Goal: Information Seeking & Learning: Learn about a topic

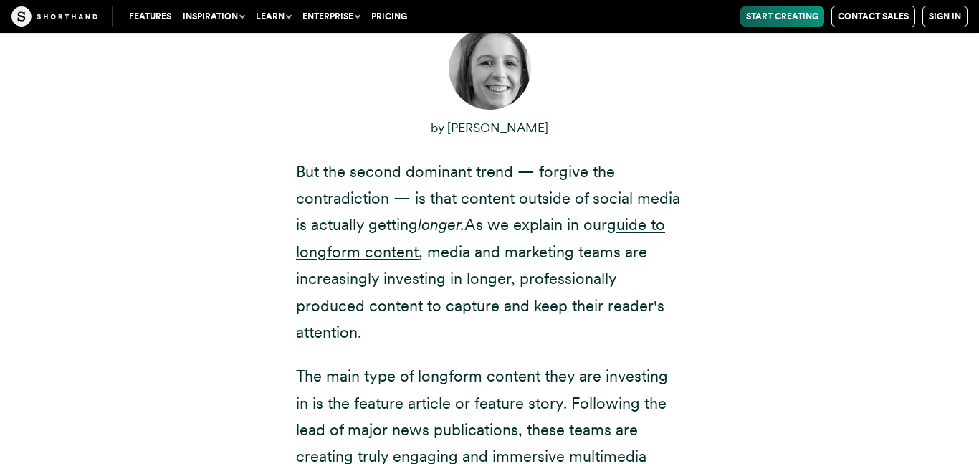
scroll to position [557, 0]
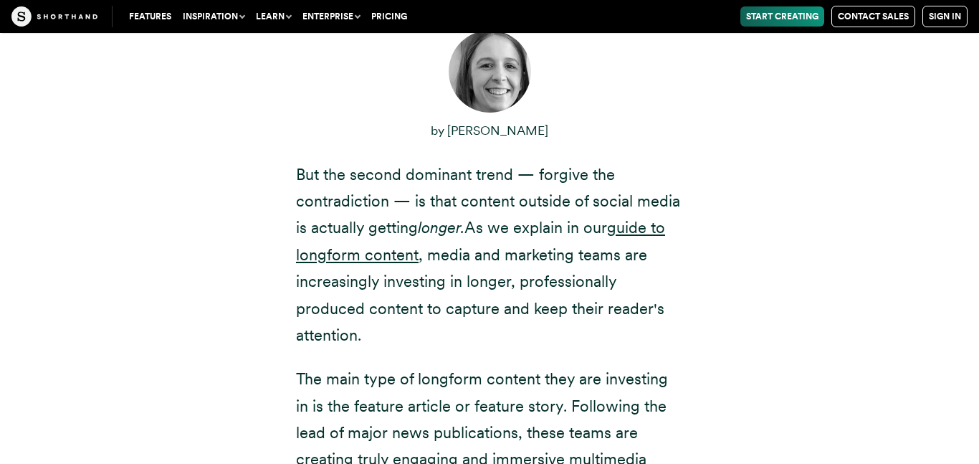
click at [562, 191] on p "But the second dominant trend — forgive the contradiction — is that content out…" at bounding box center [489, 255] width 387 height 188
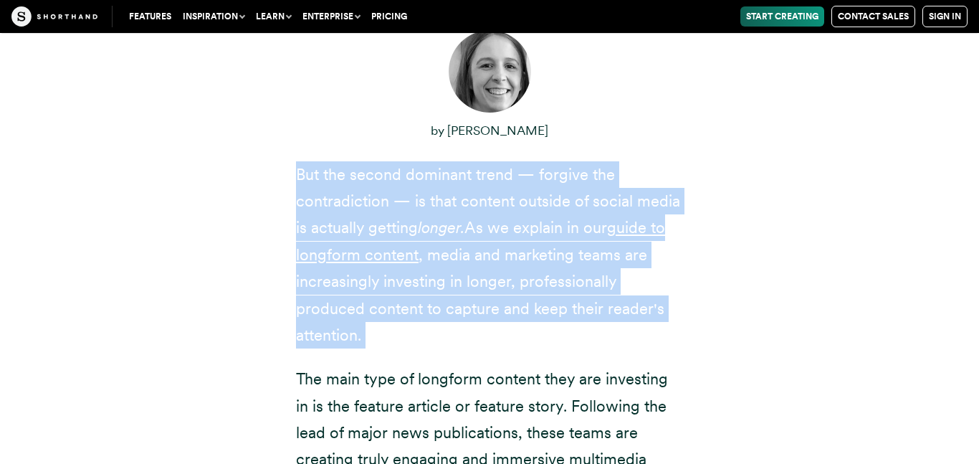
click at [562, 191] on p "But the second dominant trend — forgive the contradiction — is that content out…" at bounding box center [489, 255] width 387 height 188
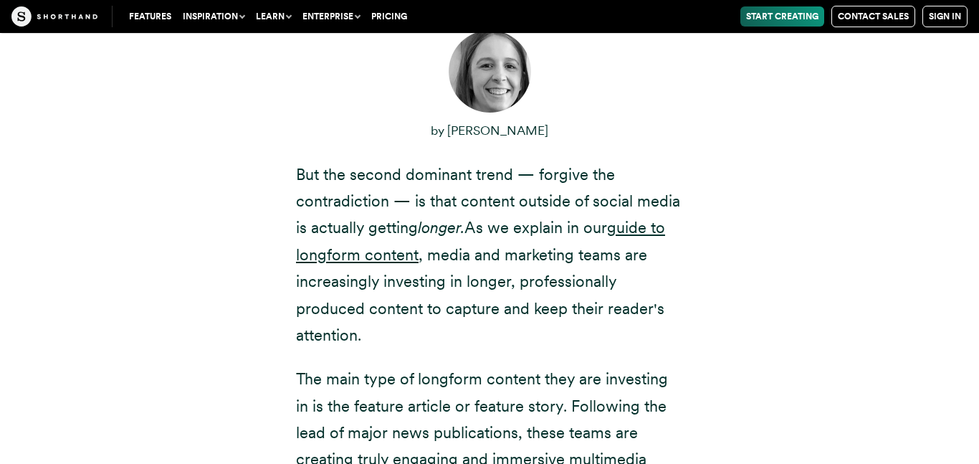
click at [562, 191] on p "But the second dominant trend — forgive the contradiction — is that content out…" at bounding box center [489, 255] width 387 height 188
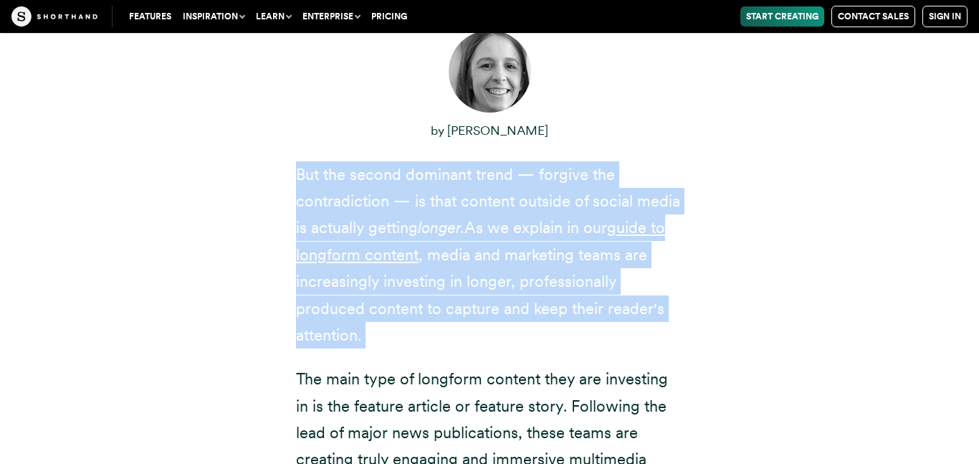
click at [562, 191] on p "But the second dominant trend — forgive the contradiction — is that content out…" at bounding box center [489, 255] width 387 height 188
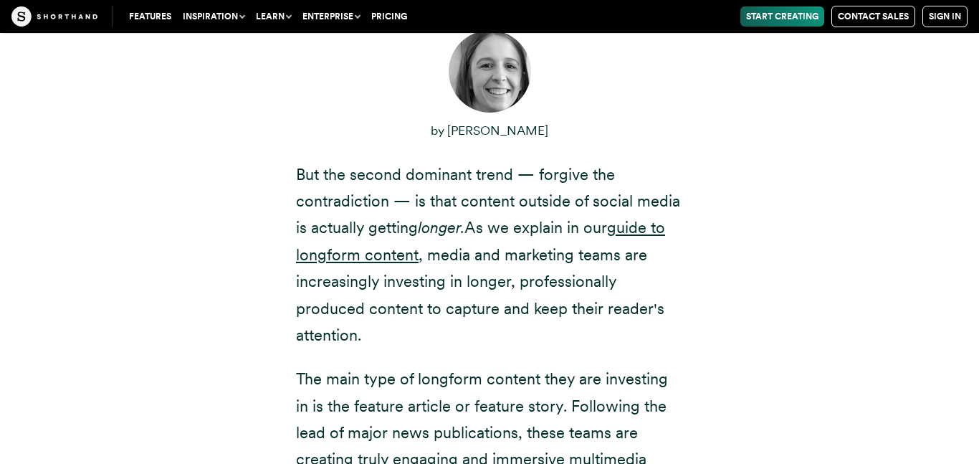
click at [562, 191] on p "But the second dominant trend — forgive the contradiction — is that content out…" at bounding box center [489, 255] width 387 height 188
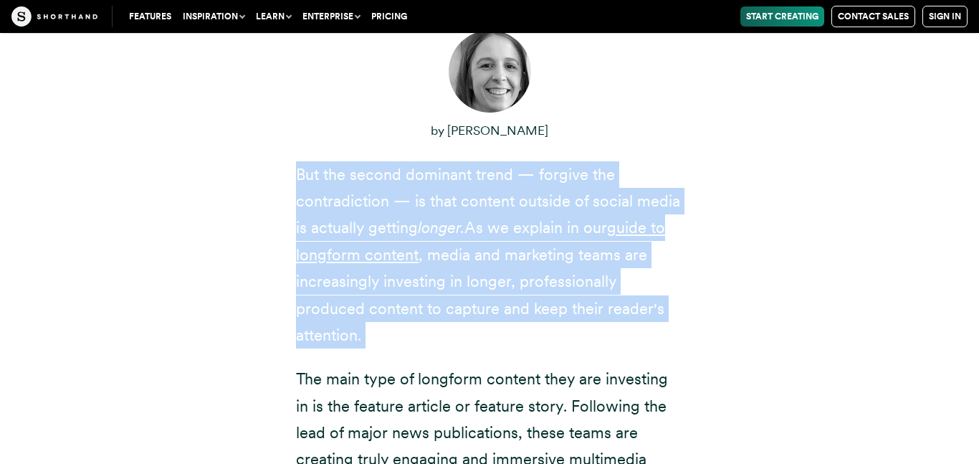
click at [562, 191] on p "But the second dominant trend — forgive the contradiction — is that content out…" at bounding box center [489, 255] width 387 height 188
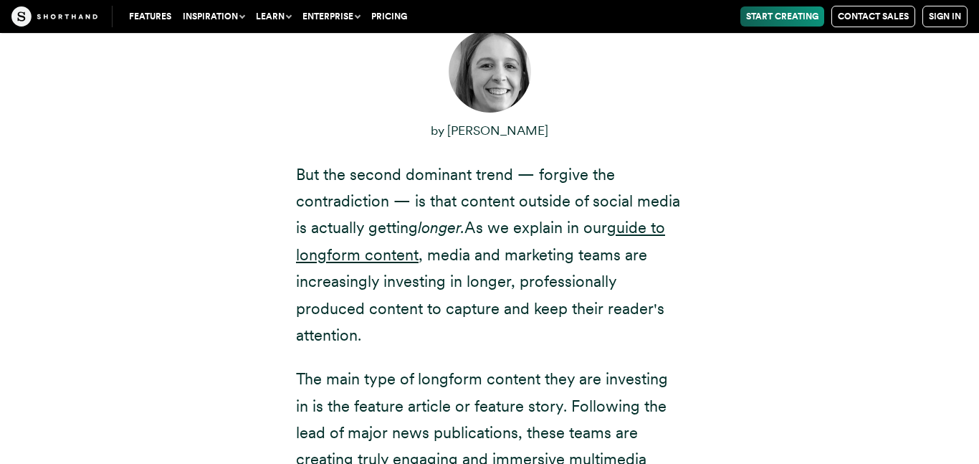
click at [562, 191] on p "But the second dominant trend — forgive the contradiction — is that content out…" at bounding box center [489, 255] width 387 height 188
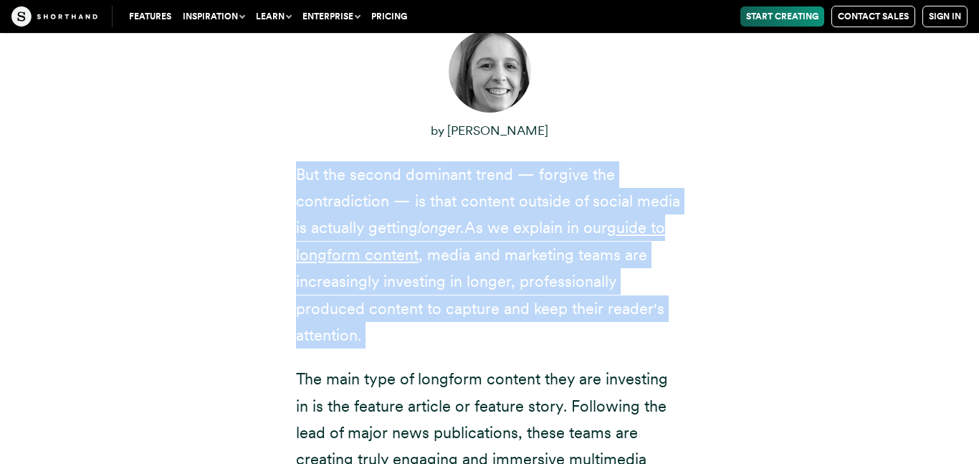
click at [562, 191] on p "But the second dominant trend — forgive the contradiction — is that content out…" at bounding box center [489, 255] width 387 height 188
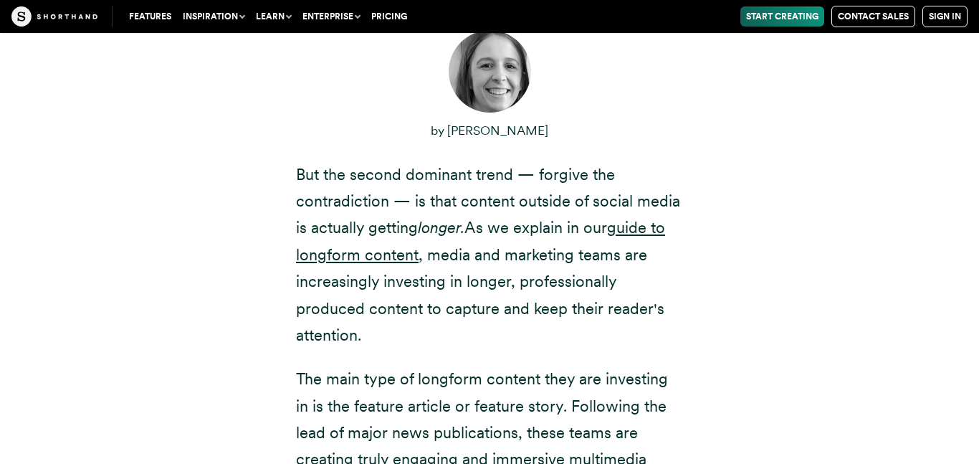
click at [562, 191] on p "But the second dominant trend — forgive the contradiction — is that content out…" at bounding box center [489, 255] width 387 height 188
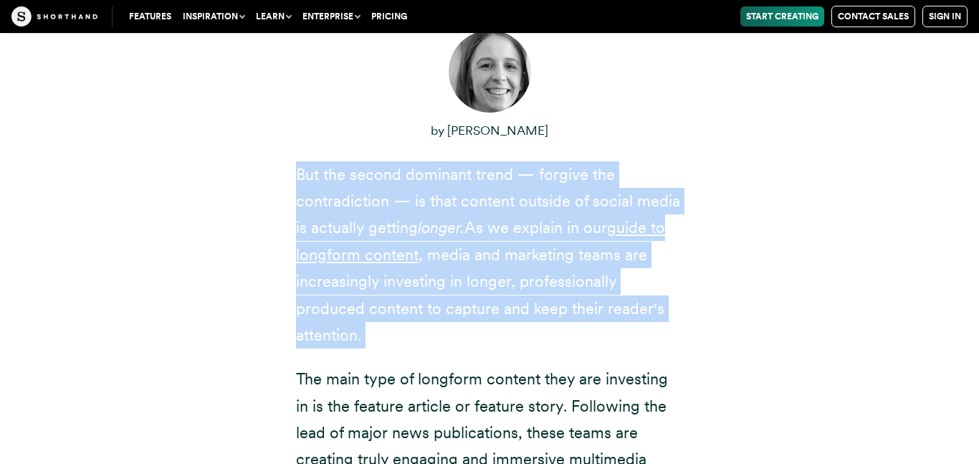
click at [562, 191] on p "But the second dominant trend — forgive the contradiction — is that content out…" at bounding box center [489, 255] width 387 height 188
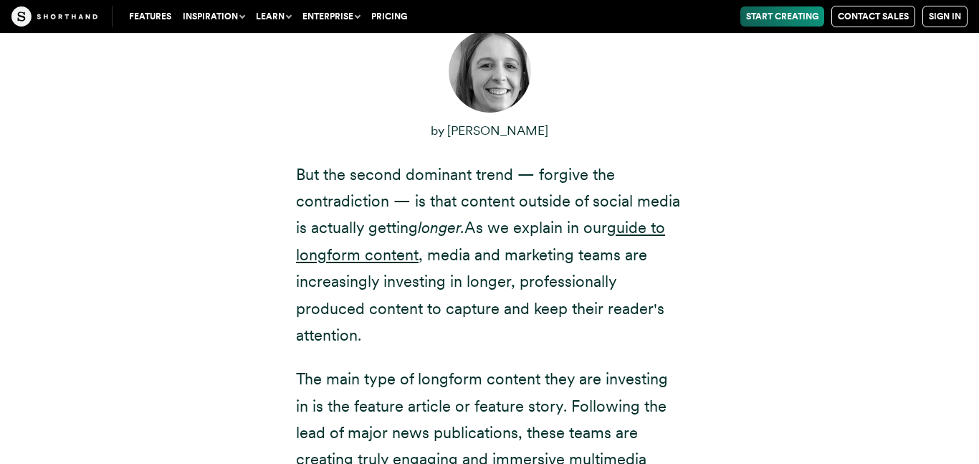
click at [562, 191] on p "But the second dominant trend — forgive the contradiction — is that content out…" at bounding box center [489, 255] width 387 height 188
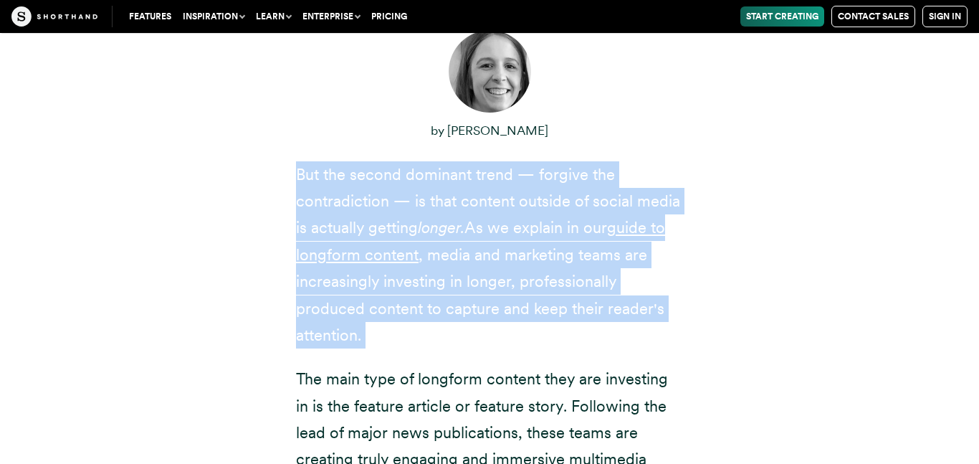
click at [562, 191] on p "But the second dominant trend — forgive the contradiction — is that content out…" at bounding box center [489, 255] width 387 height 188
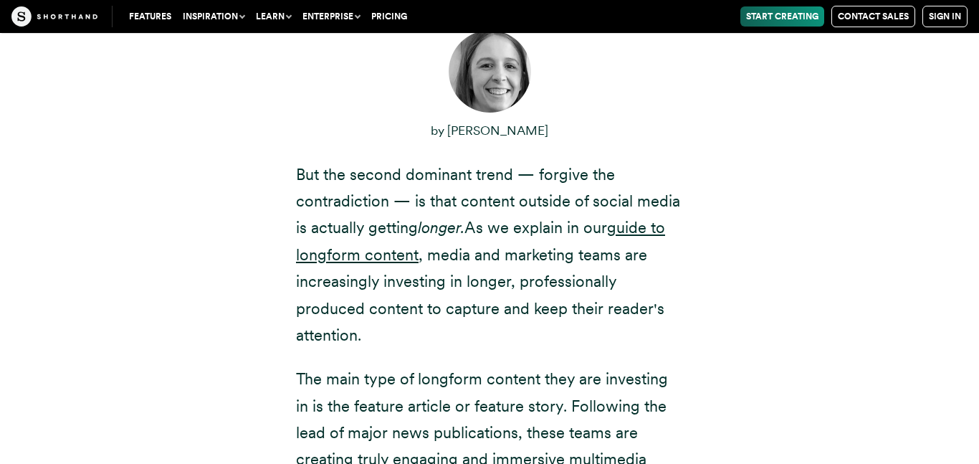
click at [562, 191] on p "But the second dominant trend — forgive the contradiction — is that content out…" at bounding box center [489, 255] width 387 height 188
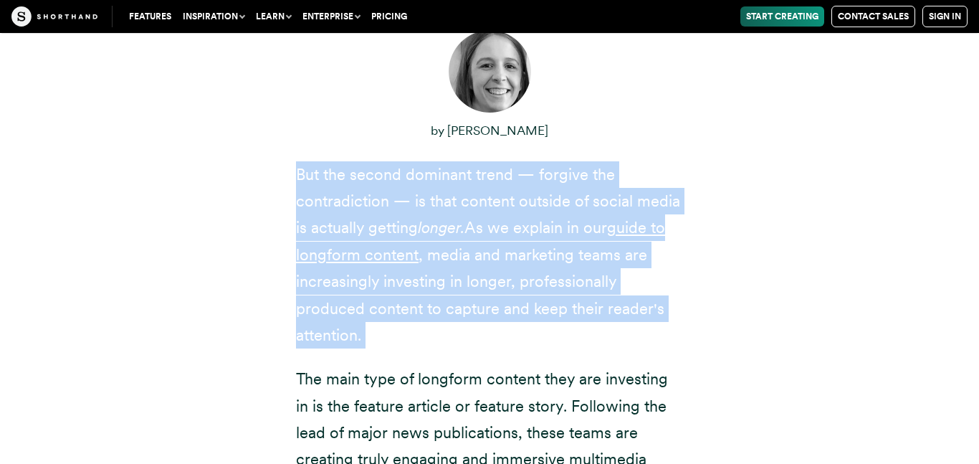
click at [562, 191] on p "But the second dominant trend — forgive the contradiction — is that content out…" at bounding box center [489, 255] width 387 height 188
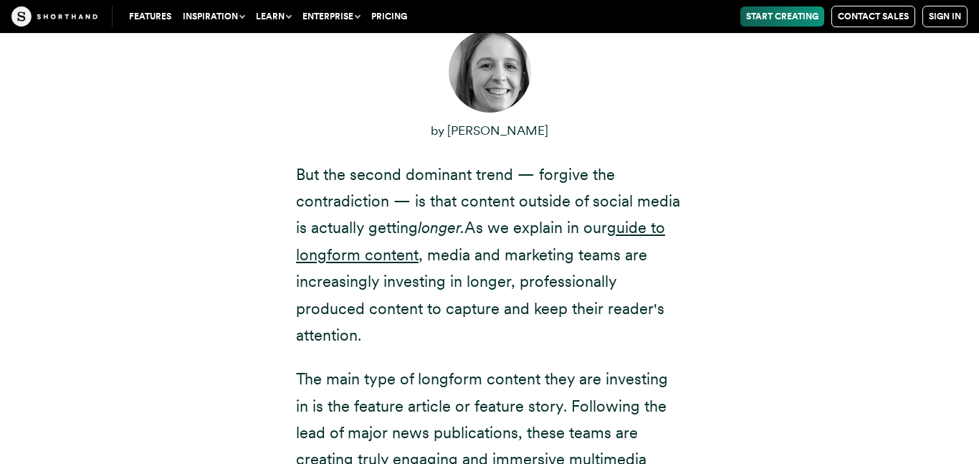
click at [562, 191] on p "But the second dominant trend — forgive the contradiction — is that content out…" at bounding box center [489, 255] width 387 height 188
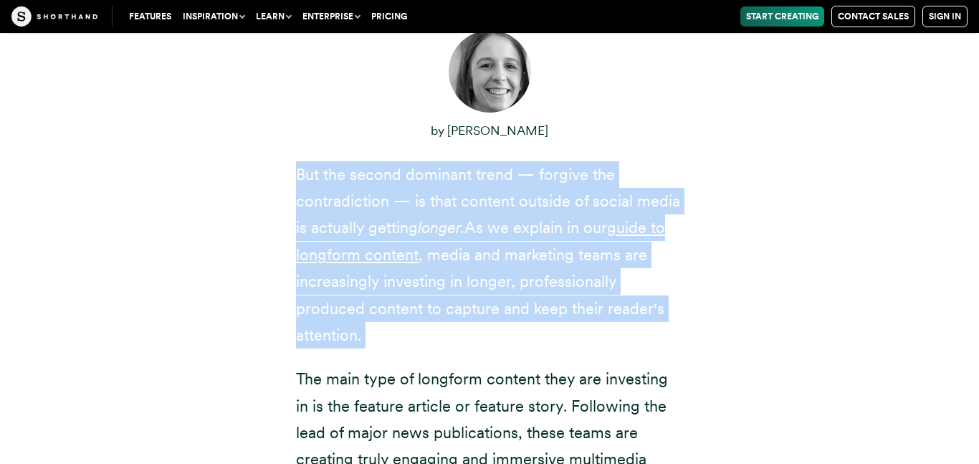
click at [254, 188] on div "There are two dominant trends in content on the web [DATE]. The first is that c…" at bounding box center [489, 272] width 888 height 921
